Goal: Task Accomplishment & Management: Use online tool/utility

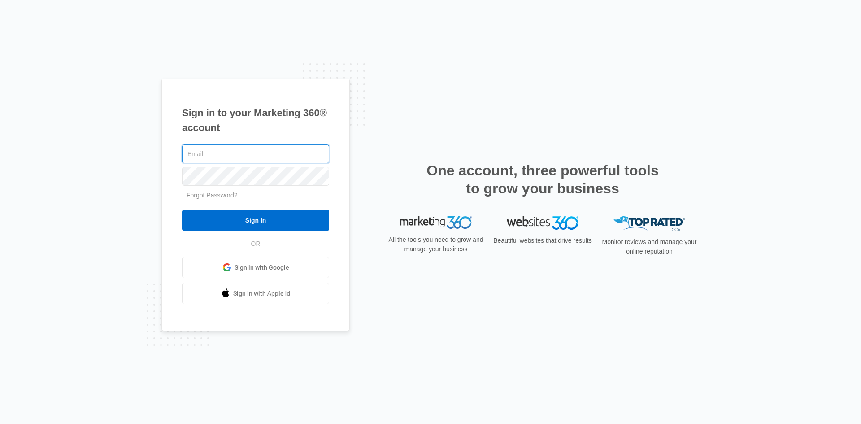
click at [235, 149] on input "text" at bounding box center [255, 153] width 147 height 19
type input "[PERSON_NAME][EMAIL_ADDRESS][PERSON_NAME][DOMAIN_NAME]"
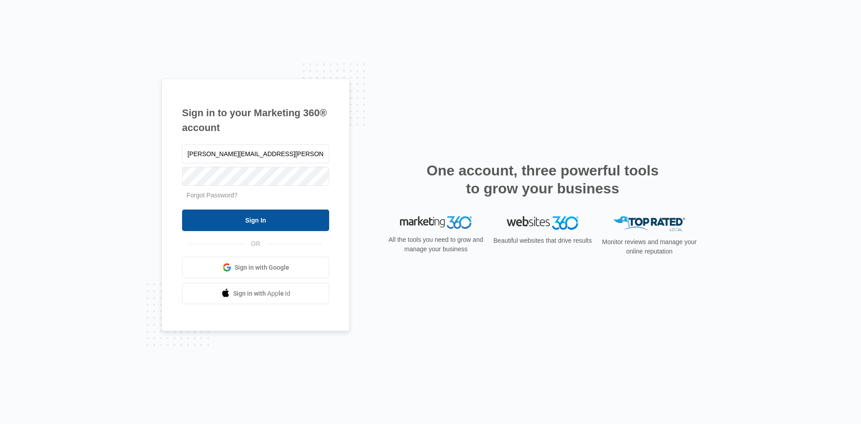
click at [214, 225] on input "Sign In" at bounding box center [255, 220] width 147 height 22
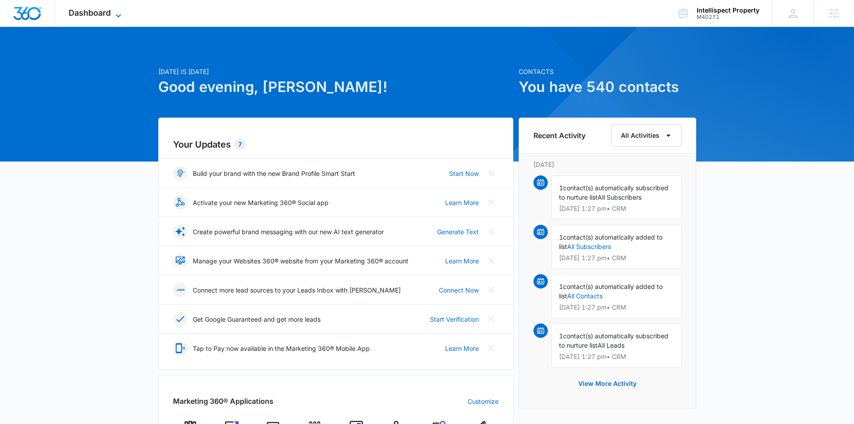
click at [75, 13] on span "Dashboard" at bounding box center [90, 12] width 42 height 9
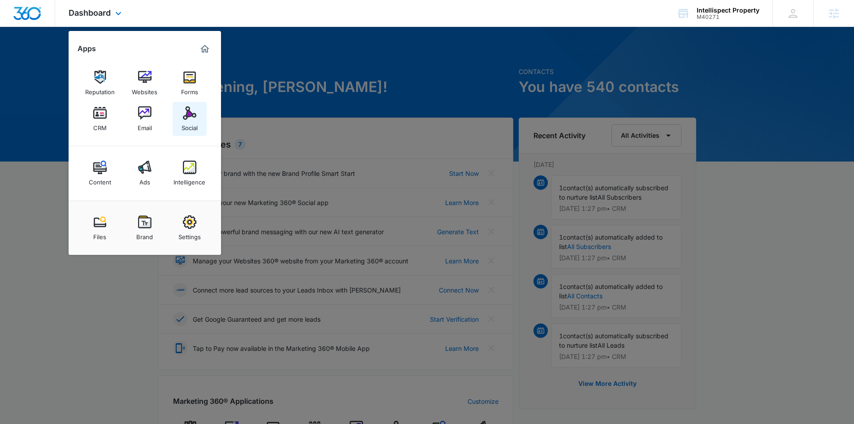
click at [195, 117] on img at bounding box center [189, 112] width 13 height 13
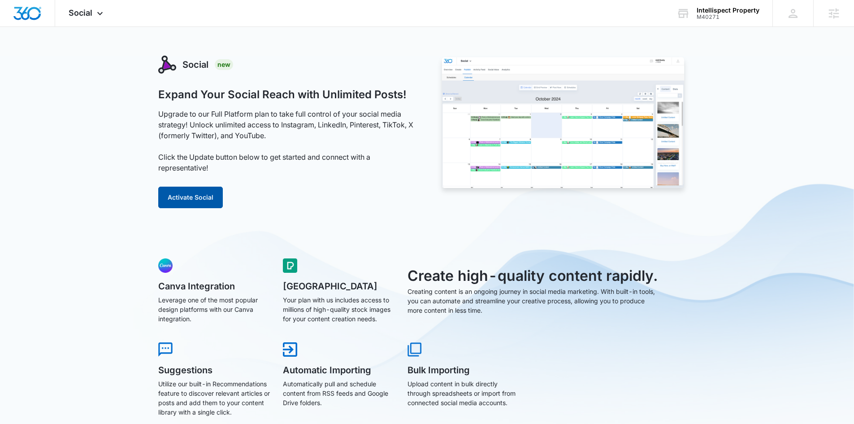
click at [196, 193] on button "Activate Social" at bounding box center [190, 198] width 65 height 22
